Goal: Information Seeking & Learning: Learn about a topic

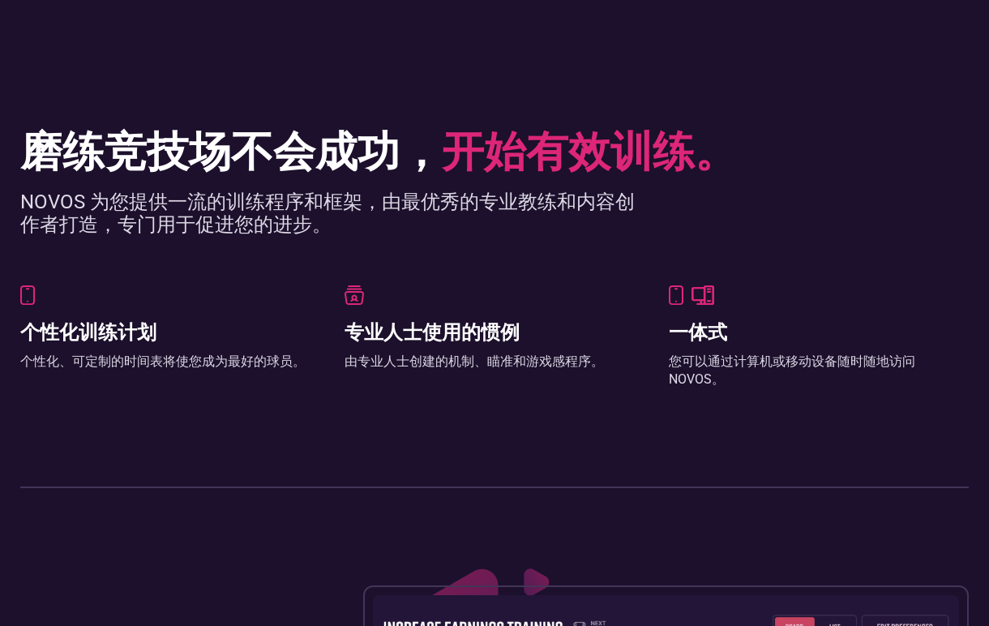
scroll to position [883, 0]
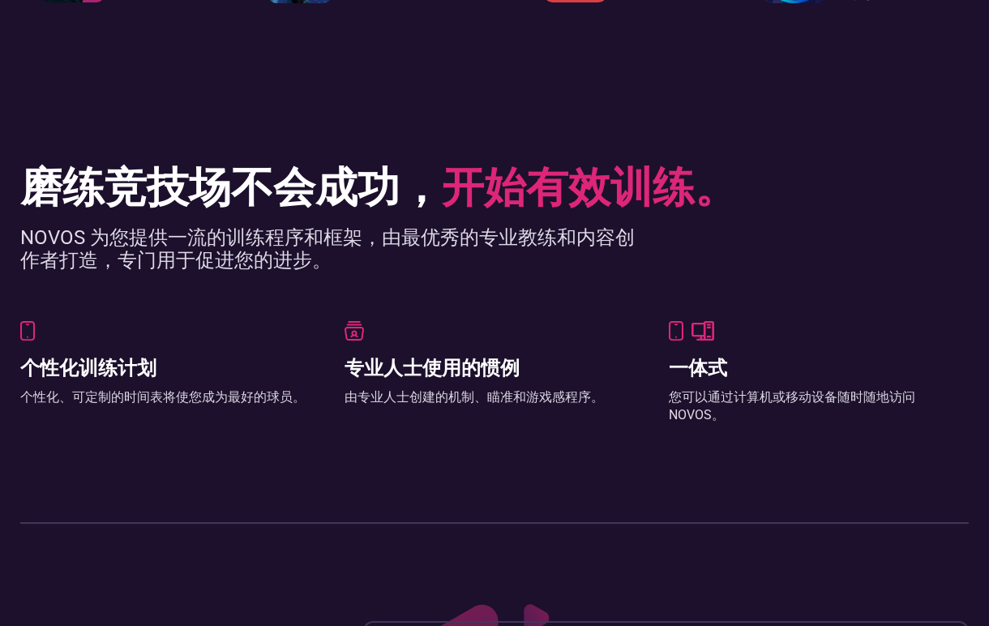
click at [555, 179] on font "开始有效训练。" at bounding box center [589, 186] width 295 height 50
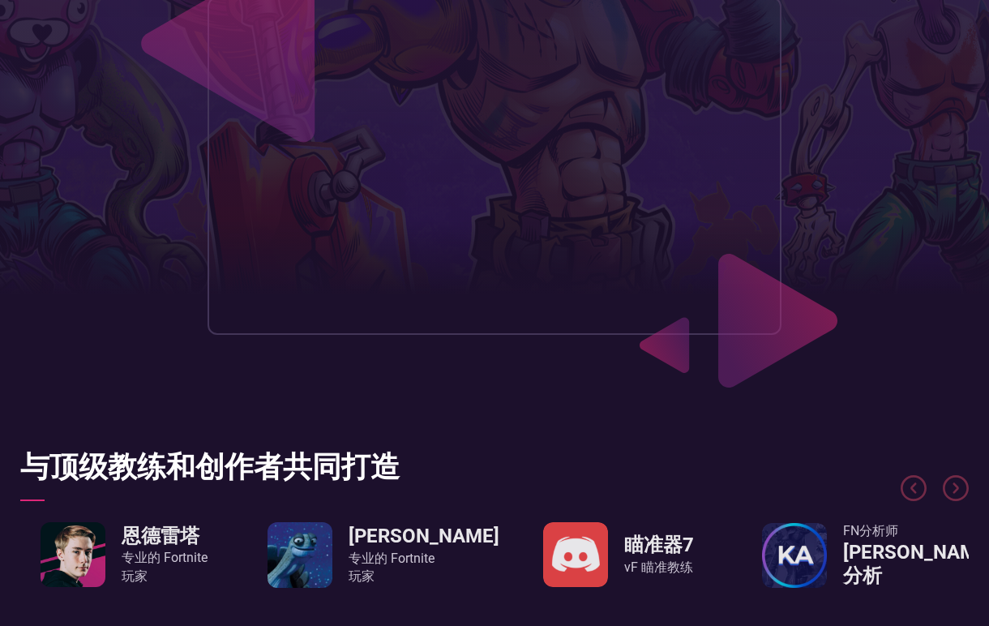
scroll to position [0, 0]
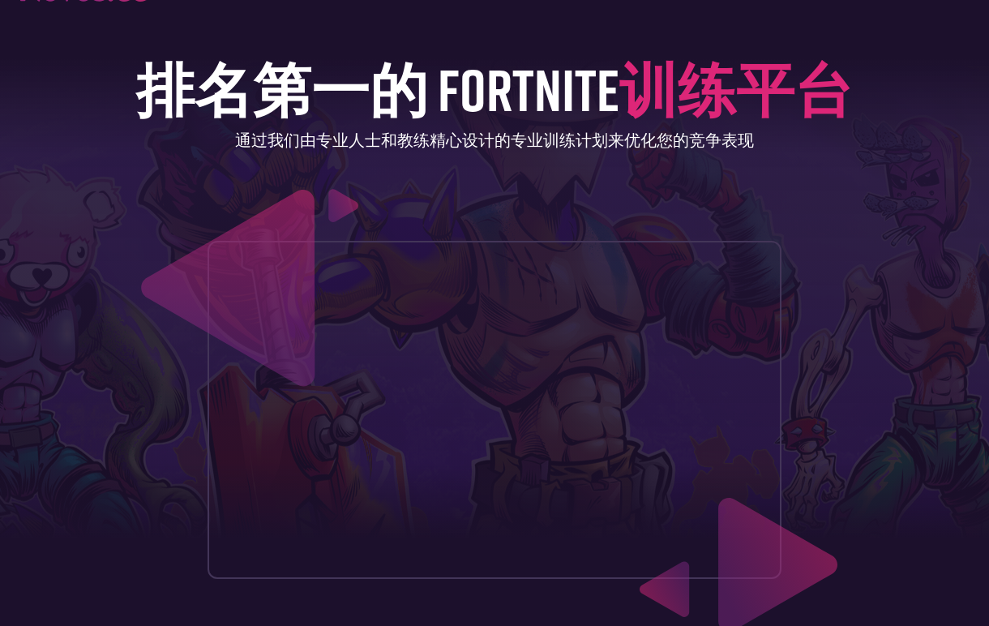
click at [364, 131] on font "通过我们由专业人士和教练精心设计的专业训练计划来优化您的竞争表现" at bounding box center [494, 140] width 519 height 19
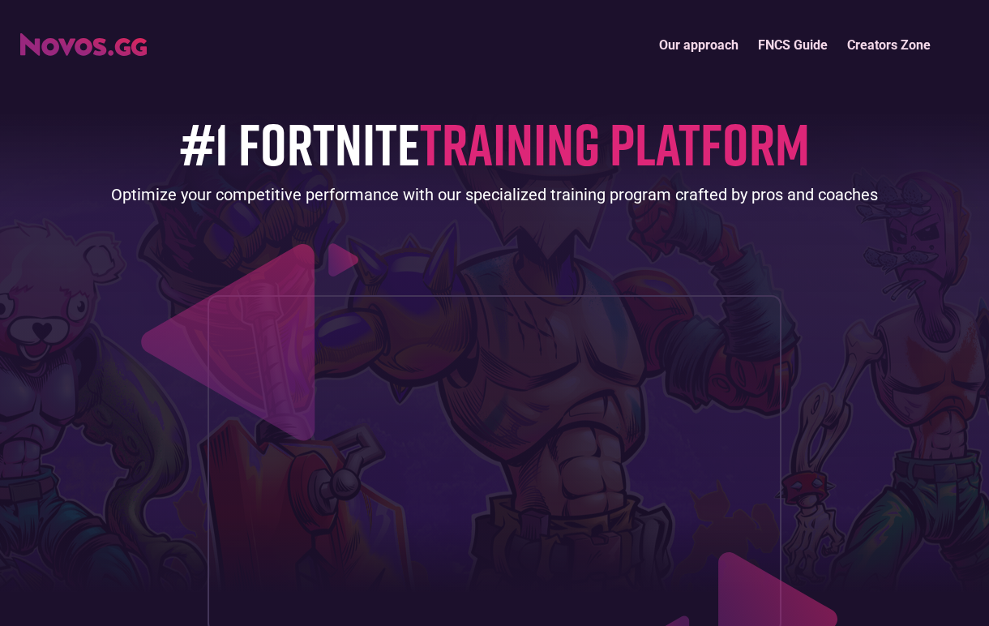
click at [688, 92] on div "#1 FORTNITE TRAINING PLATFORM Optimize your competitive performance with our sp…" at bounding box center [494, 347] width 949 height 571
click at [692, 46] on link "Our approach" at bounding box center [698, 45] width 99 height 35
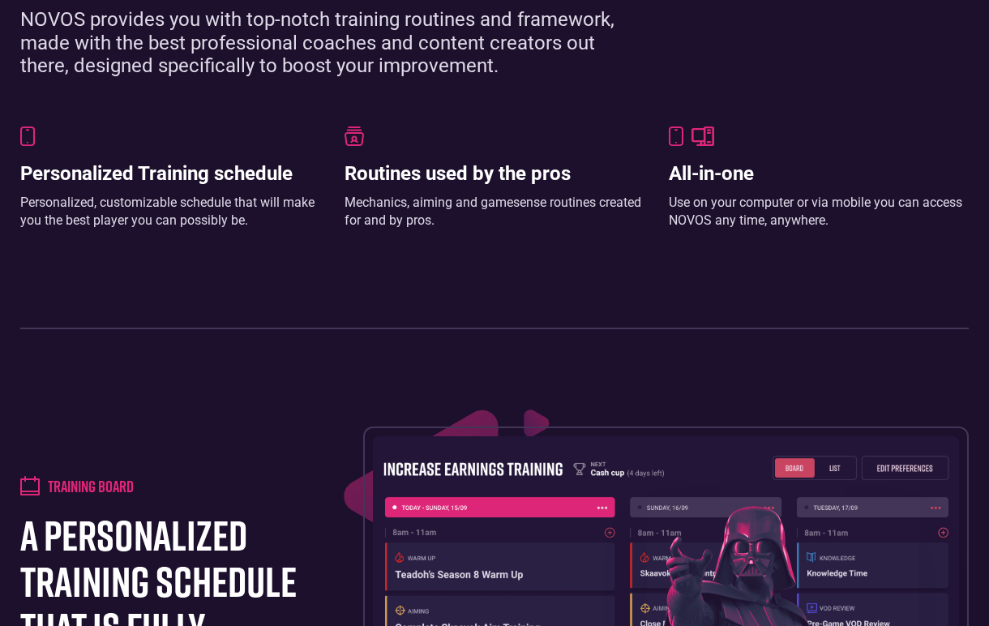
scroll to position [1183, 0]
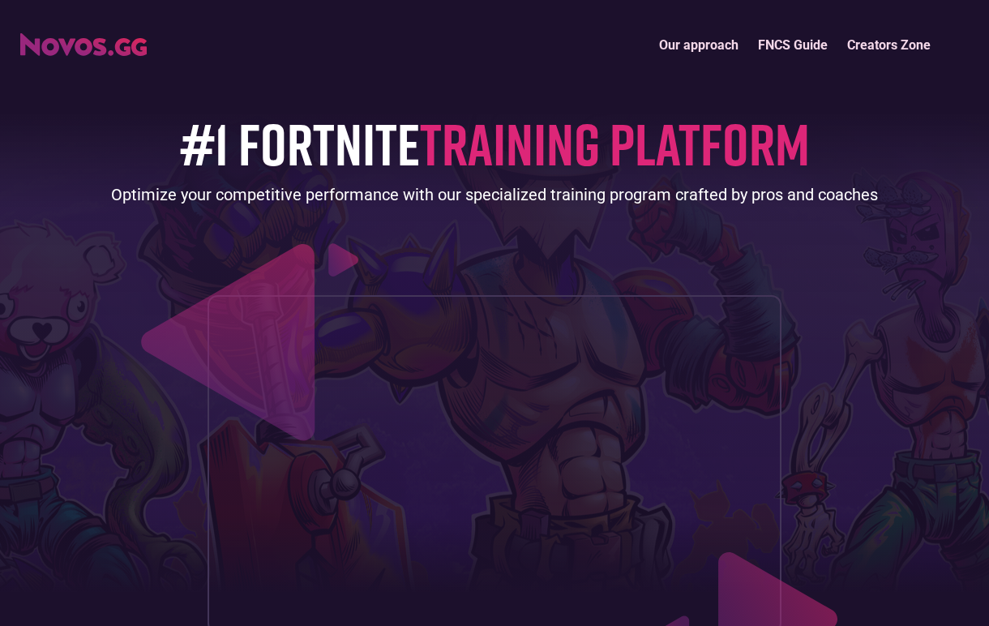
click at [777, 42] on link "FNCS Guide" at bounding box center [792, 45] width 89 height 35
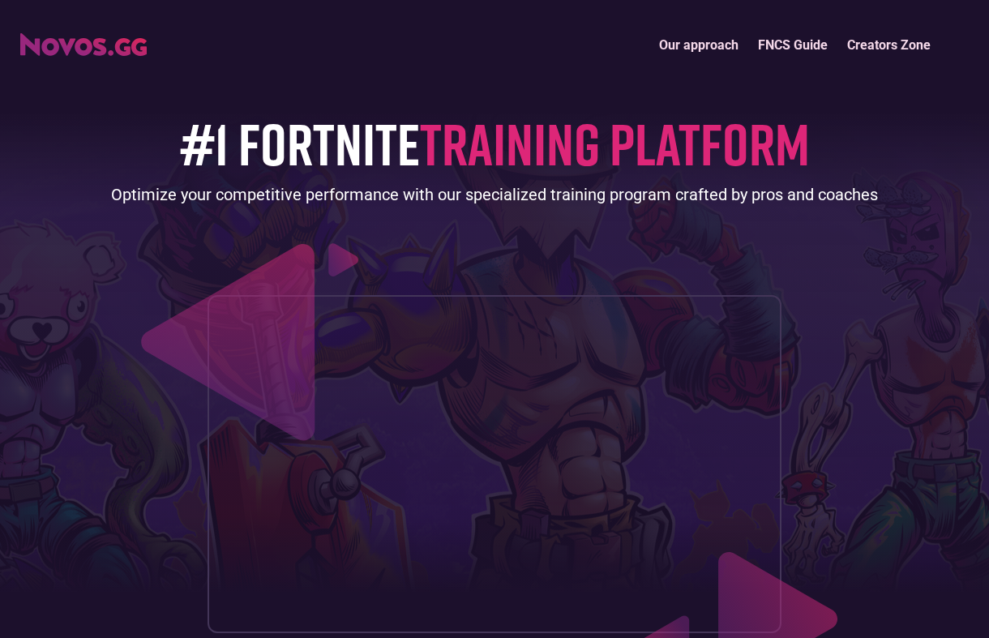
click at [909, 51] on link "Creators Zone" at bounding box center [889, 45] width 103 height 35
click at [874, 44] on link "Creators Zone" at bounding box center [889, 45] width 103 height 35
click at [101, 48] on img "home" at bounding box center [83, 44] width 126 height 23
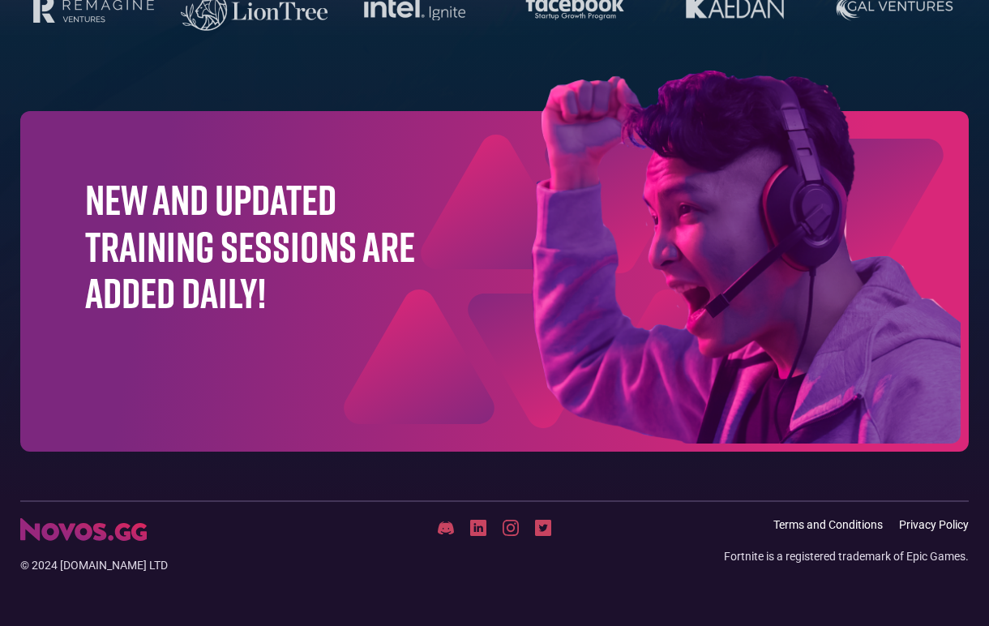
scroll to position [5122, 0]
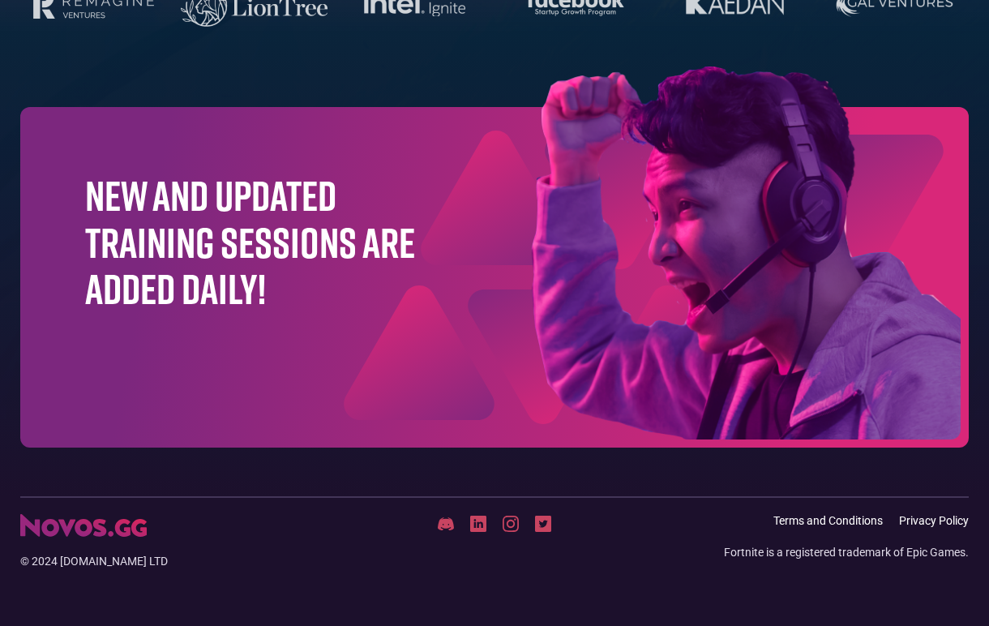
click at [413, 194] on img at bounding box center [664, 256] width 609 height 381
click at [126, 528] on img at bounding box center [83, 525] width 126 height 23
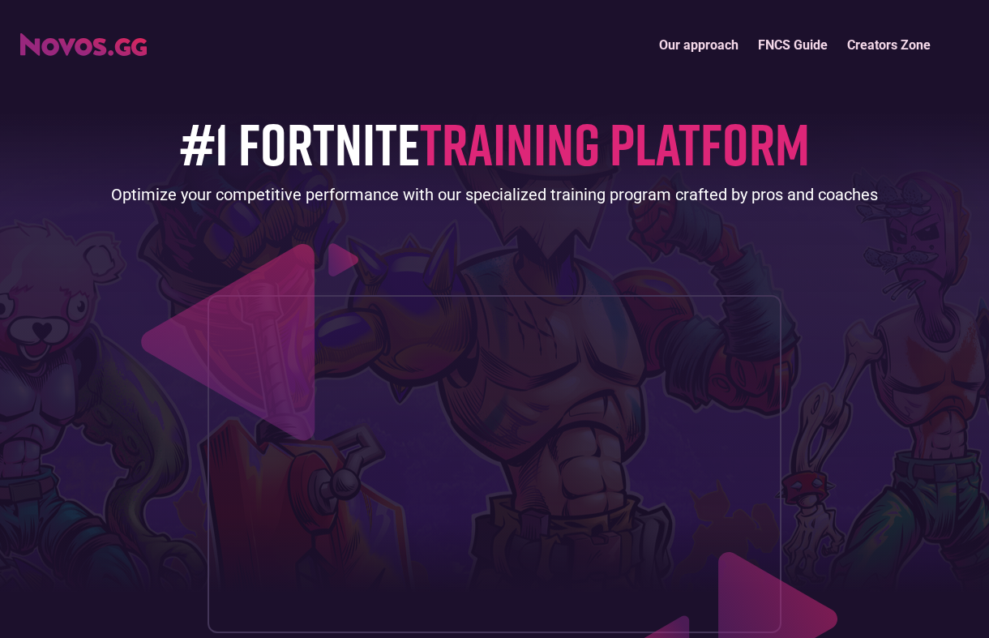
click at [456, 174] on span "TRAINING PLATFORM" at bounding box center [615, 143] width 390 height 71
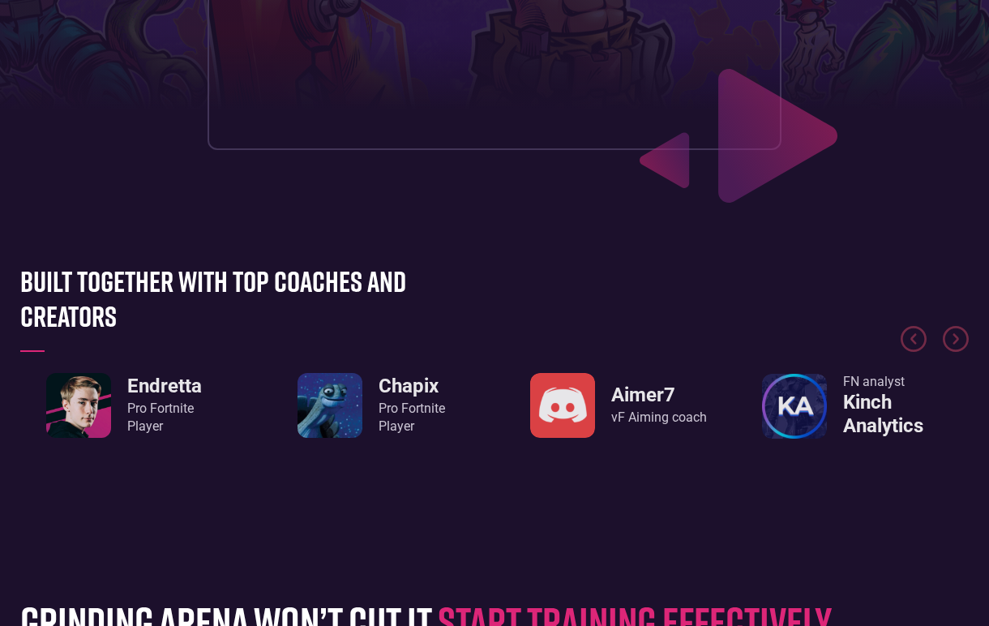
scroll to position [486, 0]
